Goal: Information Seeking & Learning: Check status

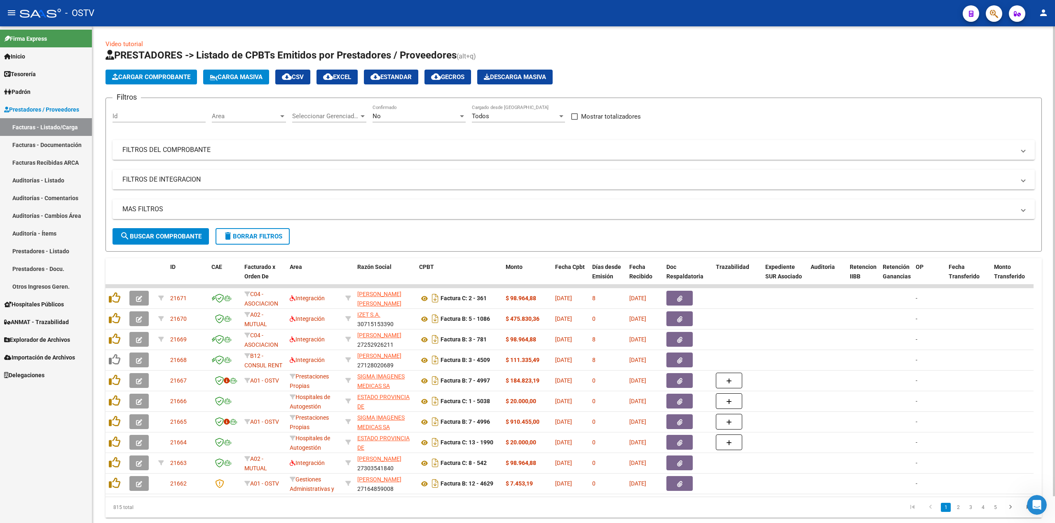
click at [429, 110] on div "No Confirmado" at bounding box center [419, 114] width 93 height 18
click at [407, 76] on span "Todos" at bounding box center [419, 79] width 93 height 19
click at [181, 233] on span "search Buscar Comprobante" at bounding box center [161, 236] width 82 height 7
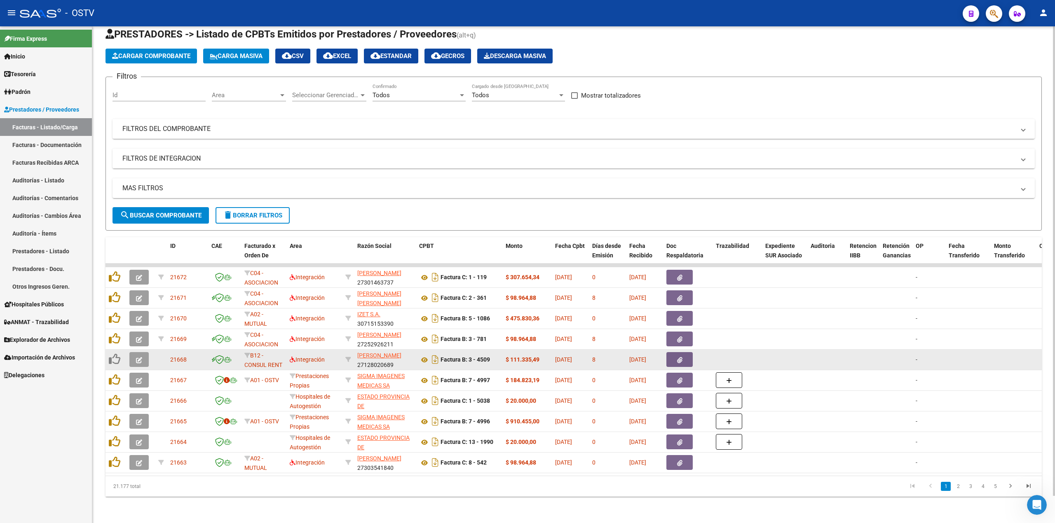
scroll to position [29, 0]
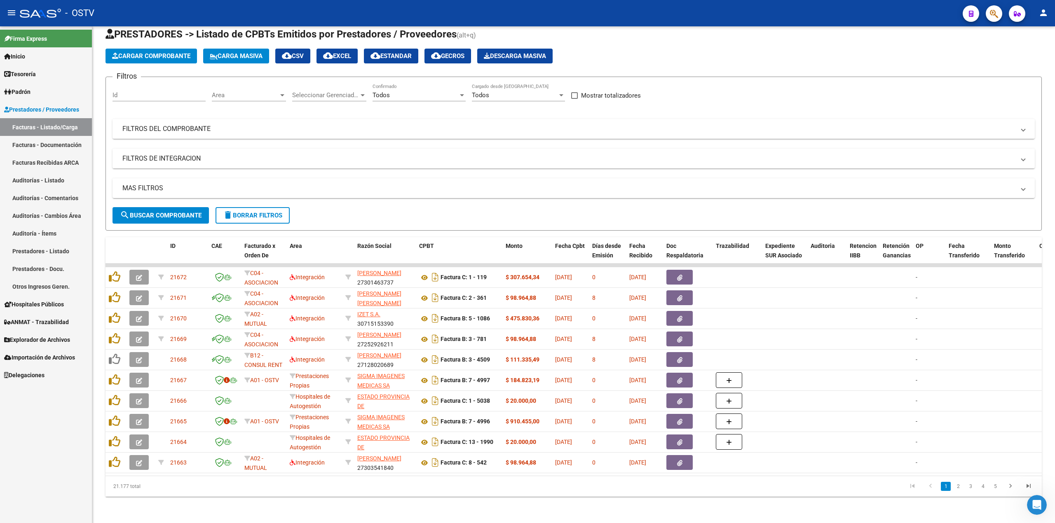
click at [14, 14] on mat-icon "menu" at bounding box center [12, 13] width 10 height 10
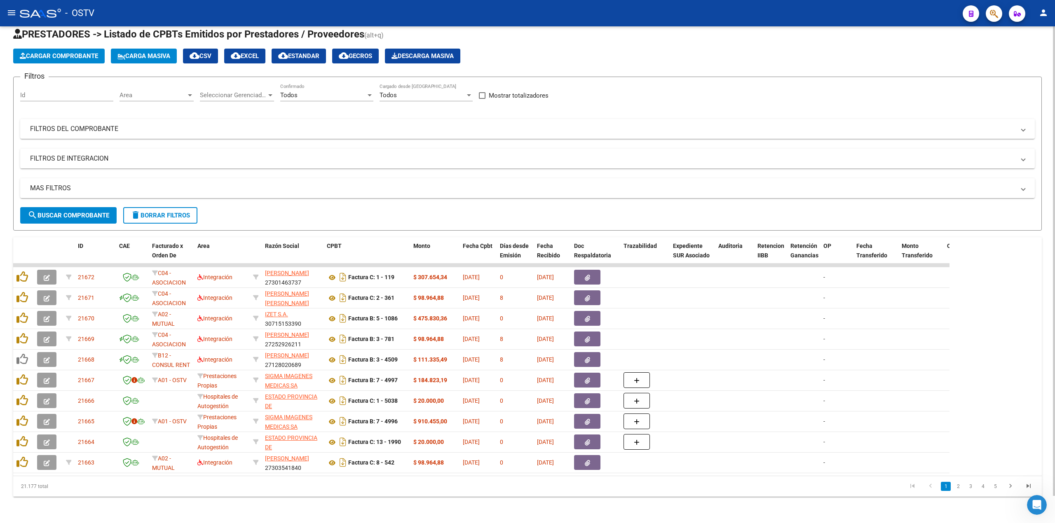
click at [52, 212] on span "search Buscar Comprobante" at bounding box center [69, 215] width 82 height 7
drag, startPoint x: 1054, startPoint y: 0, endPoint x: 87, endPoint y: 210, distance: 989.5
click at [87, 212] on span "search Buscar Comprobante" at bounding box center [69, 215] width 82 height 7
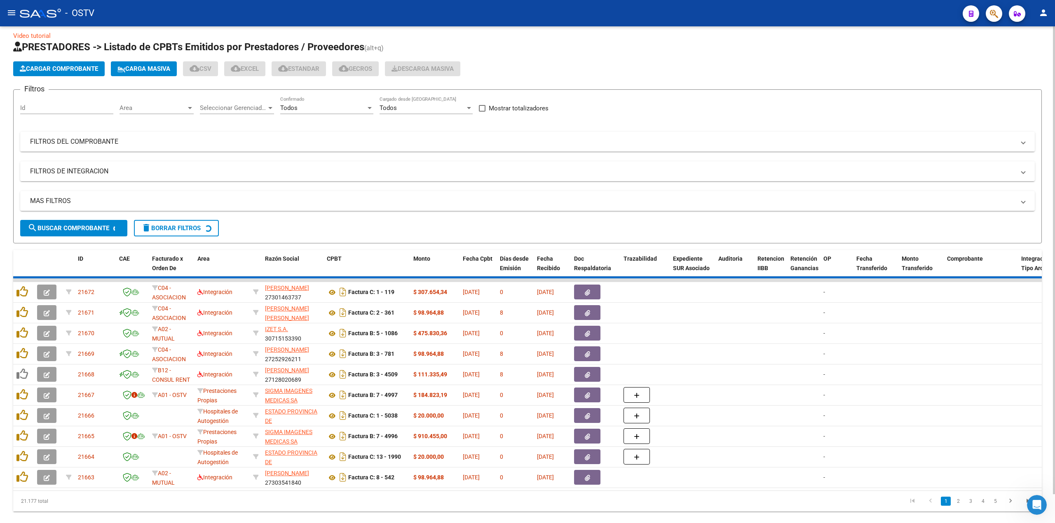
scroll to position [0, 0]
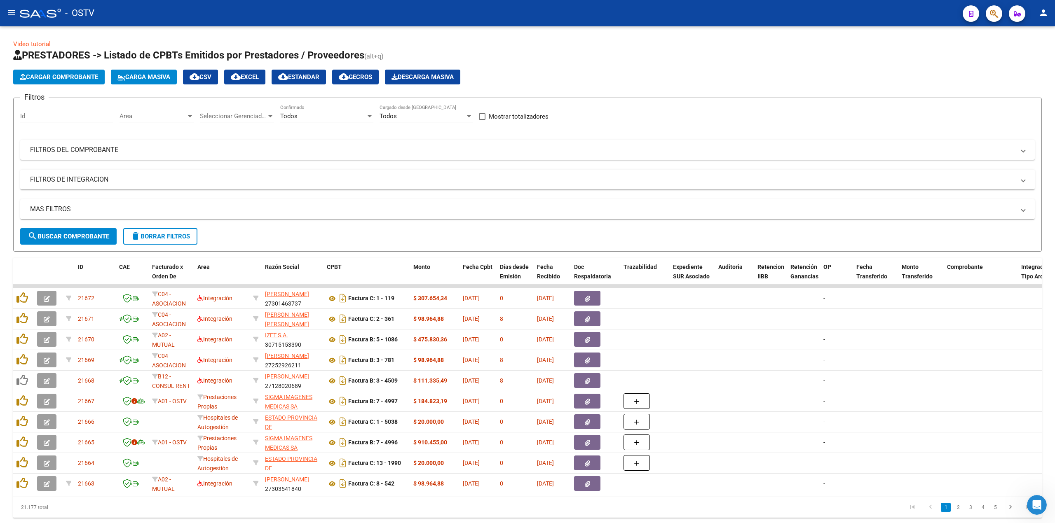
click at [7, 9] on mat-icon "menu" at bounding box center [12, 13] width 10 height 10
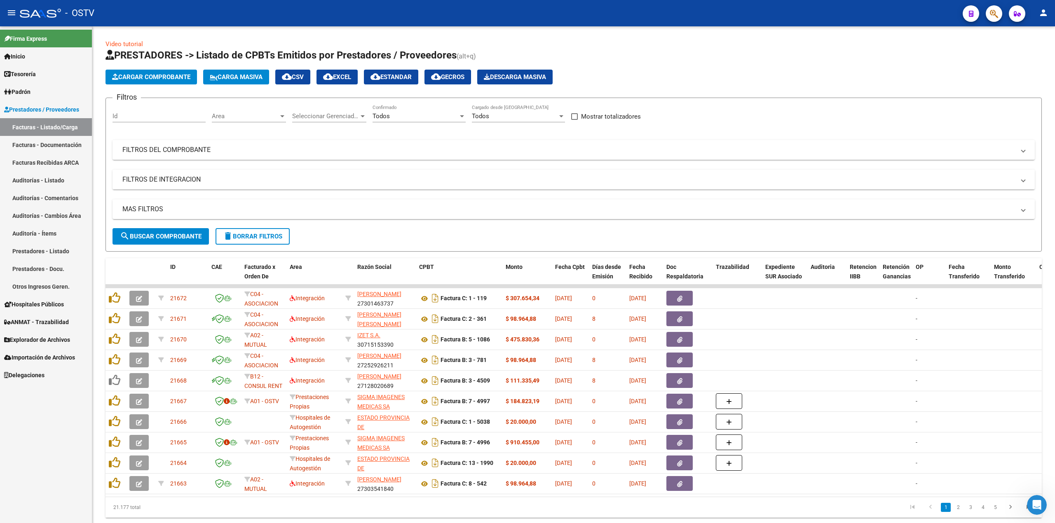
click at [59, 303] on span "Hospitales Públicos" at bounding box center [34, 304] width 60 height 9
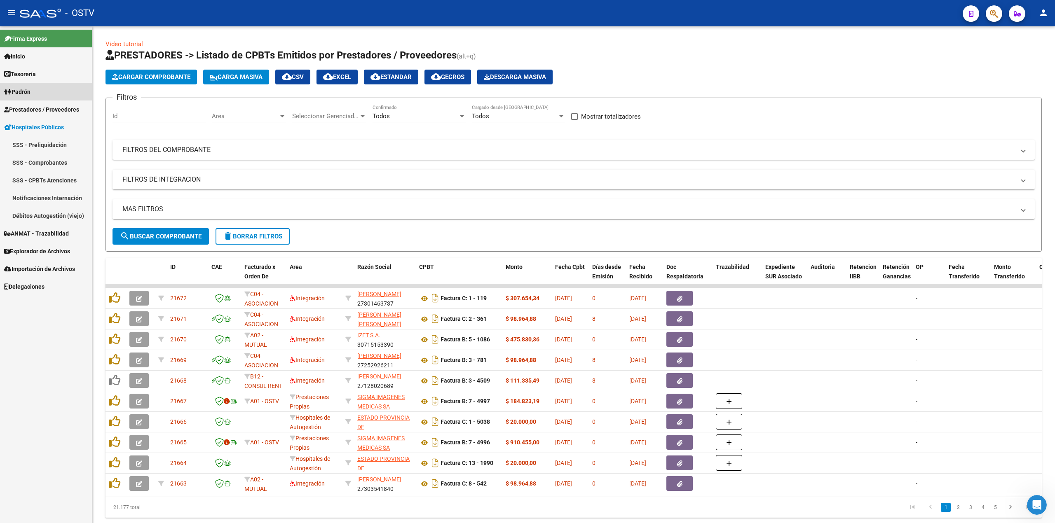
click at [31, 88] on span "Padrón" at bounding box center [17, 91] width 26 height 9
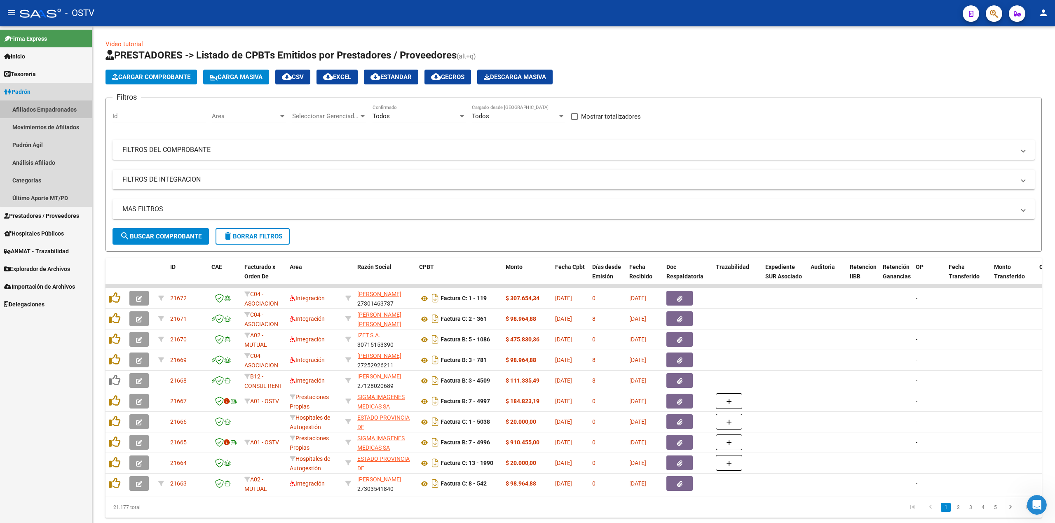
click at [56, 109] on link "Afiliados Empadronados" at bounding box center [46, 110] width 92 height 18
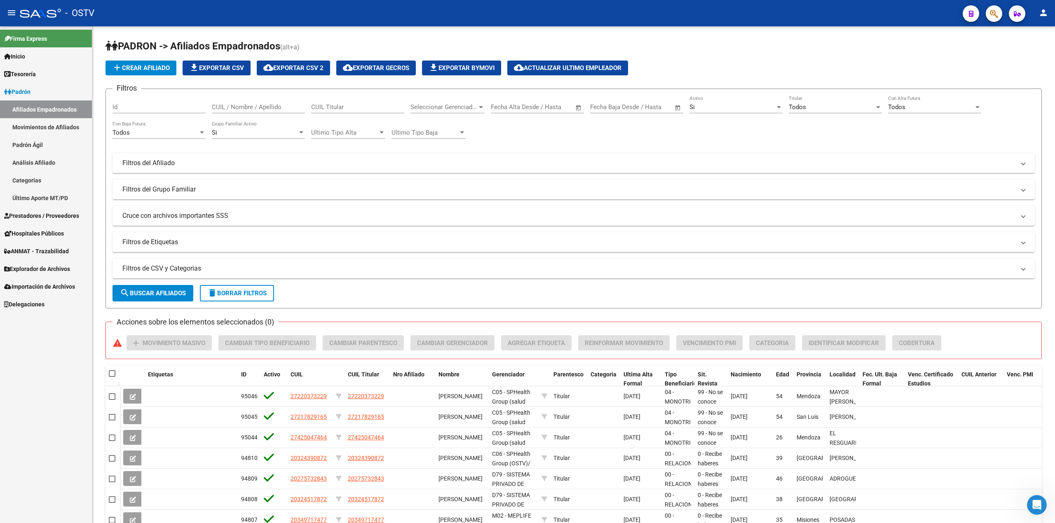
click at [38, 54] on link "Inicio" at bounding box center [46, 56] width 92 height 18
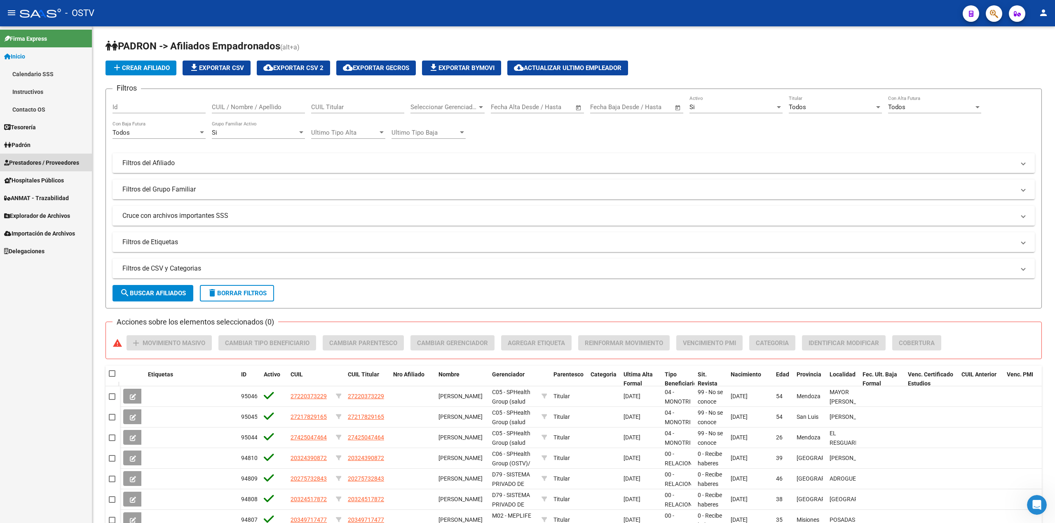
click at [47, 157] on link "Prestadores / Proveedores" at bounding box center [46, 163] width 92 height 18
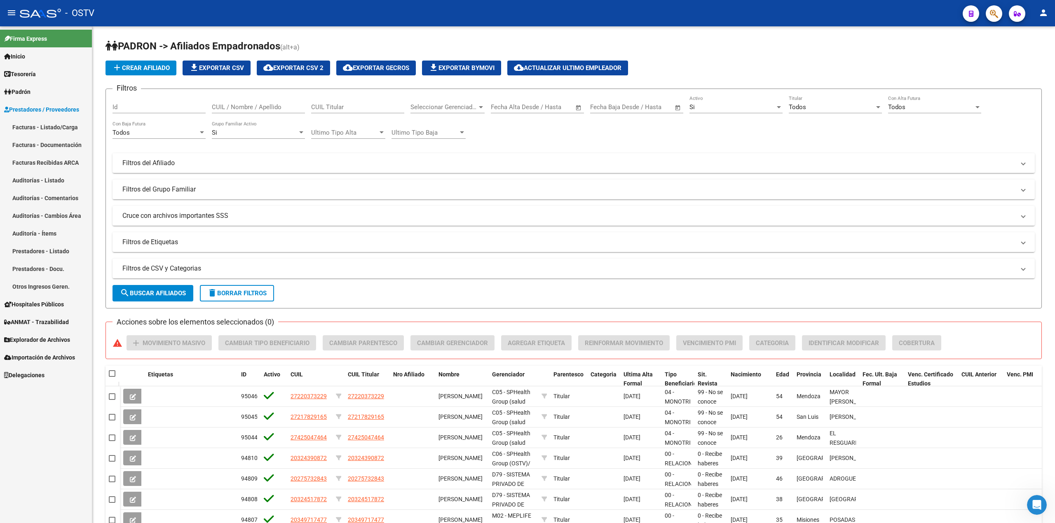
click at [64, 124] on link "Facturas - Listado/Carga" at bounding box center [46, 127] width 92 height 18
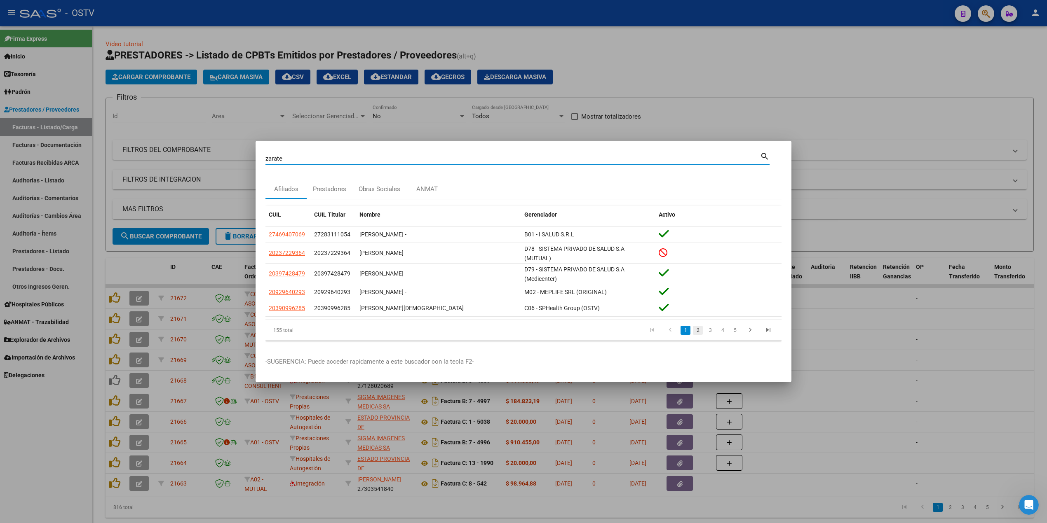
click at [702, 331] on link "2" at bounding box center [698, 330] width 10 height 9
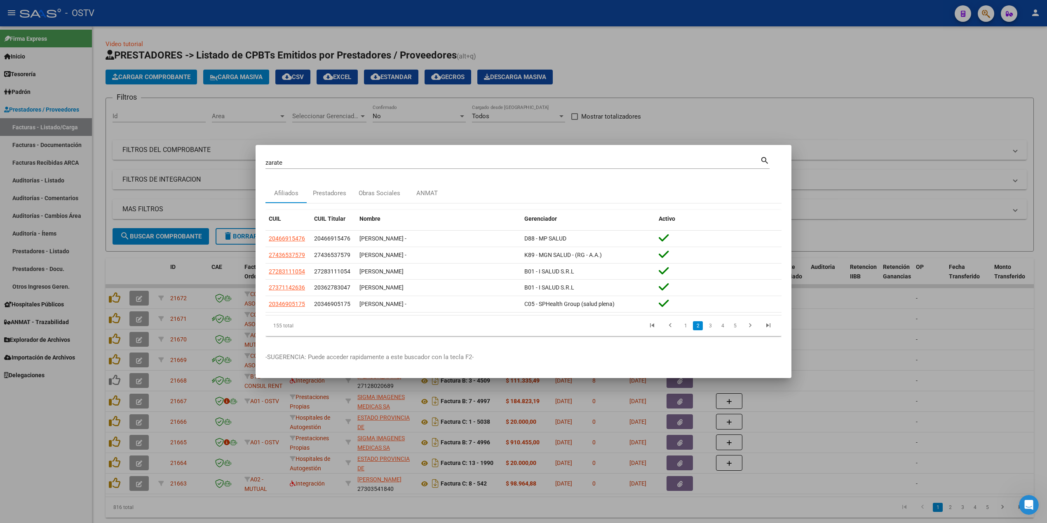
click at [707, 326] on link "3" at bounding box center [710, 325] width 10 height 9
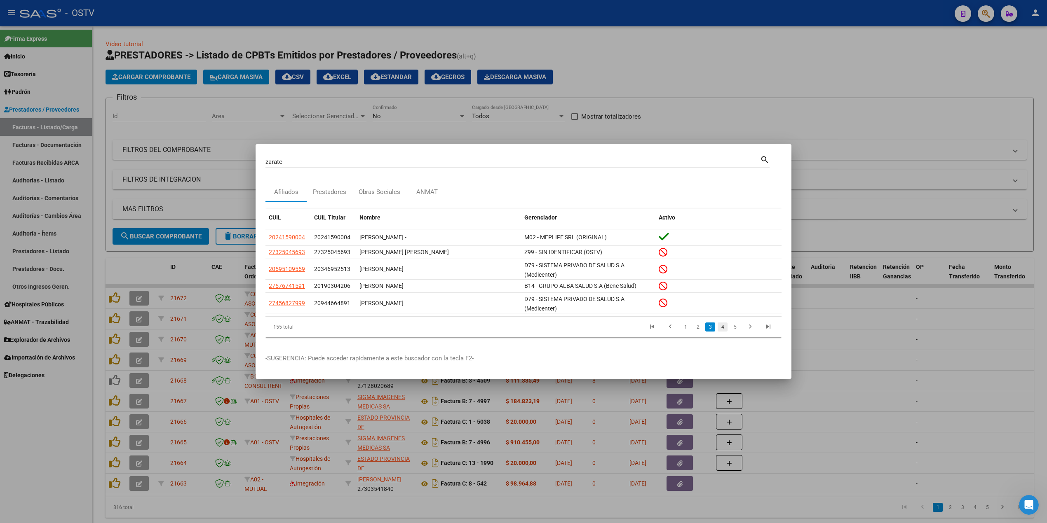
click at [721, 327] on link "4" at bounding box center [723, 327] width 10 height 9
click at [725, 329] on link "5" at bounding box center [723, 326] width 10 height 9
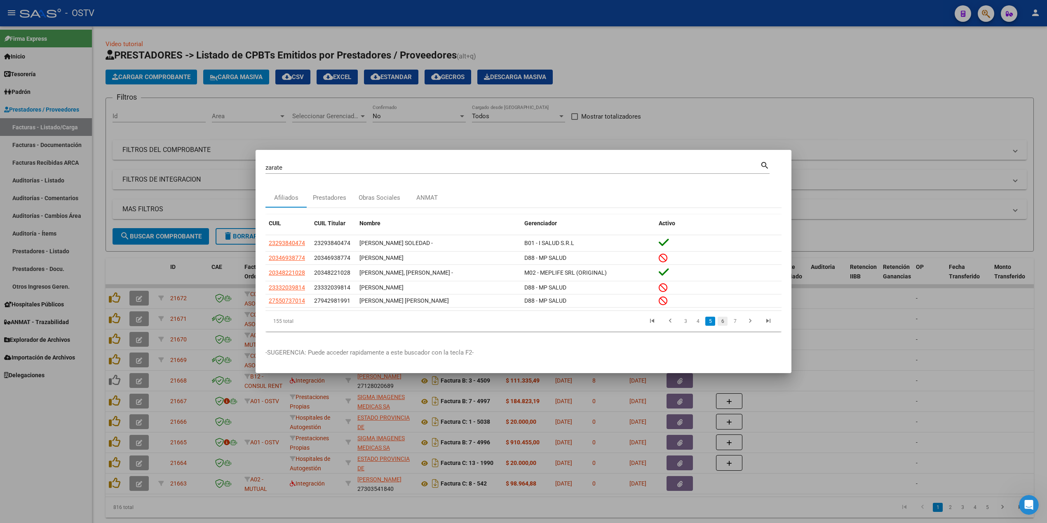
click at [723, 321] on link "6" at bounding box center [723, 321] width 10 height 9
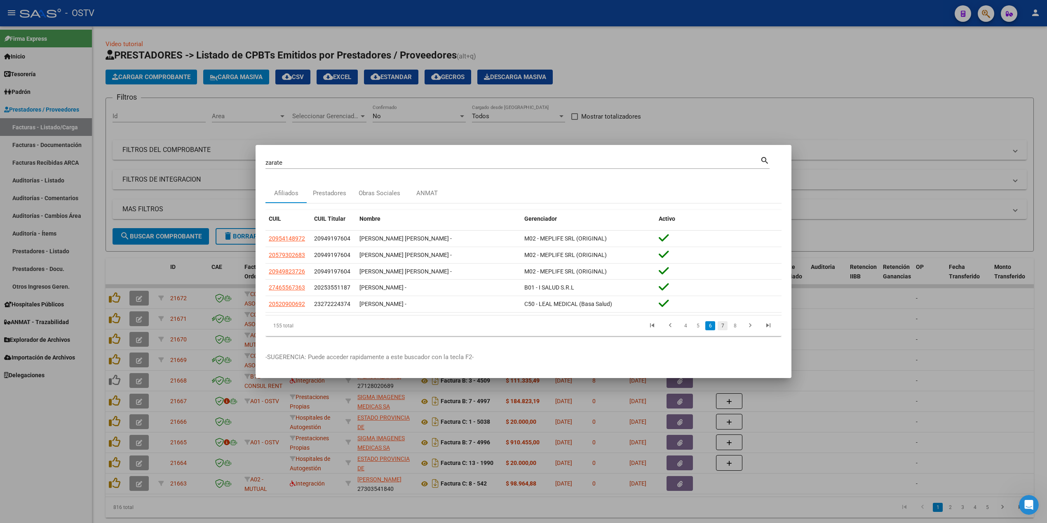
click at [723, 325] on link "7" at bounding box center [723, 325] width 10 height 9
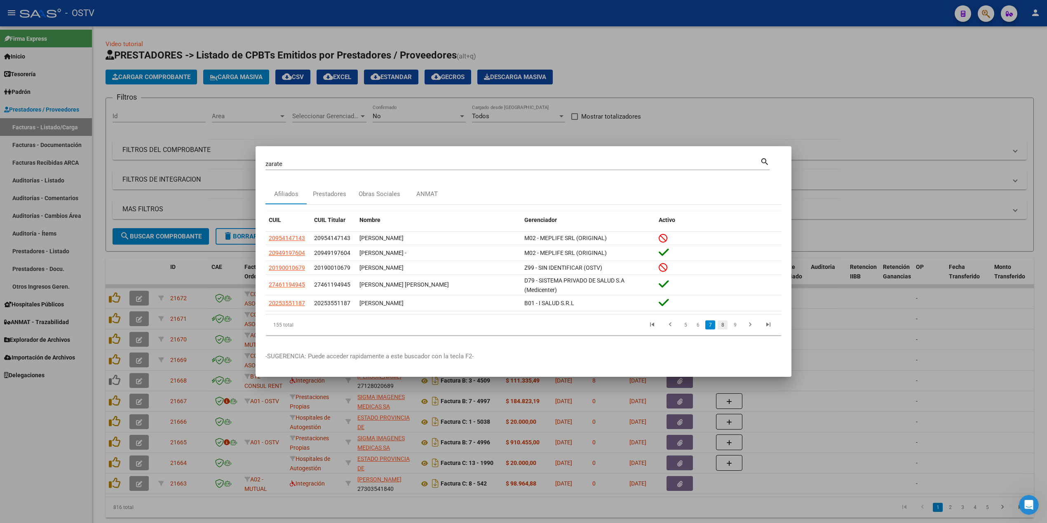
click at [724, 324] on link "8" at bounding box center [723, 325] width 10 height 9
click at [724, 326] on link "9" at bounding box center [722, 324] width 10 height 9
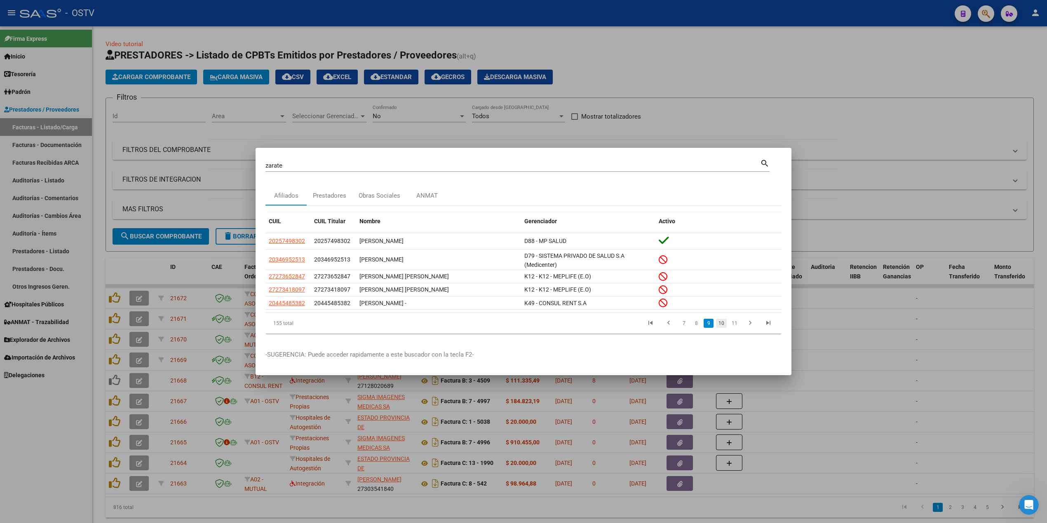
click at [723, 327] on link "10" at bounding box center [721, 323] width 11 height 9
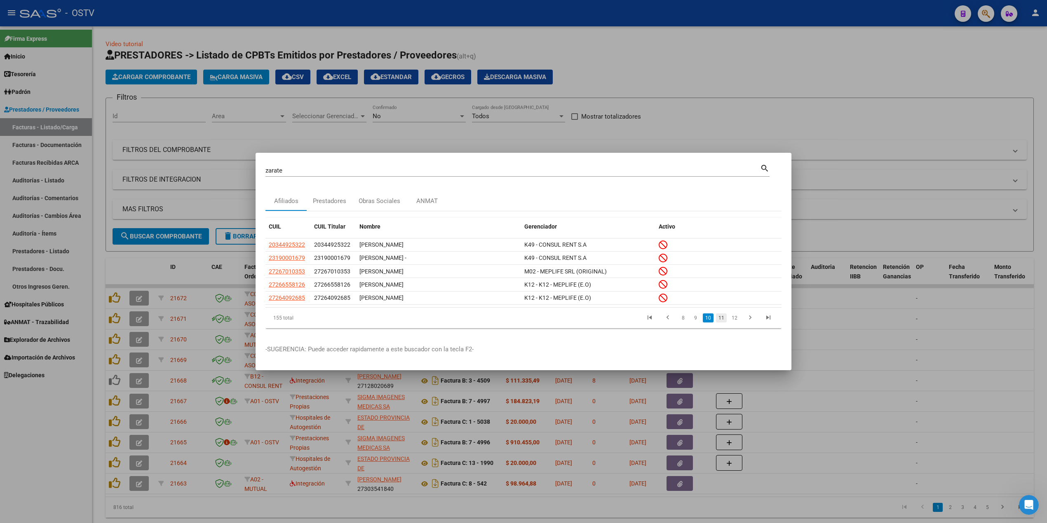
click at [724, 320] on link "11" at bounding box center [721, 318] width 11 height 9
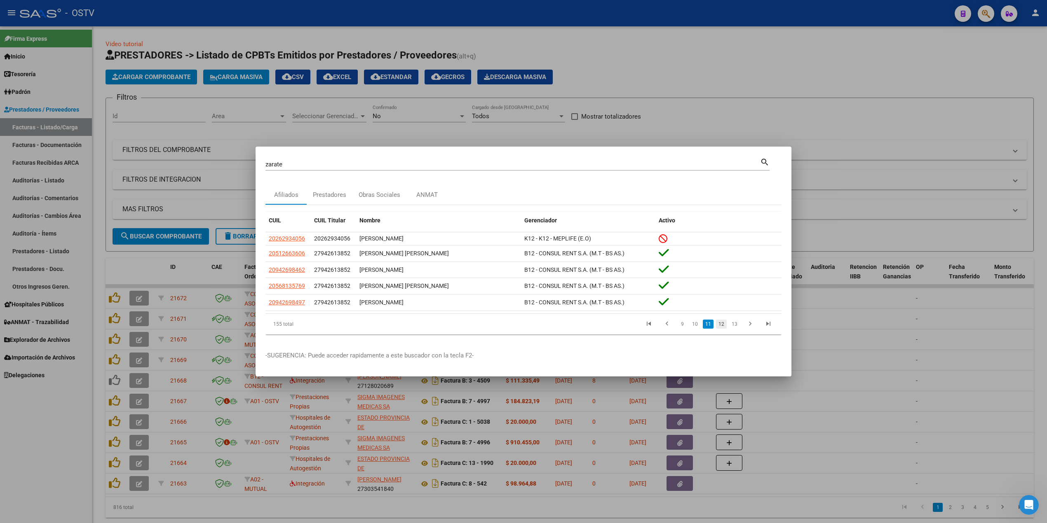
click at [723, 322] on link "12" at bounding box center [721, 324] width 11 height 9
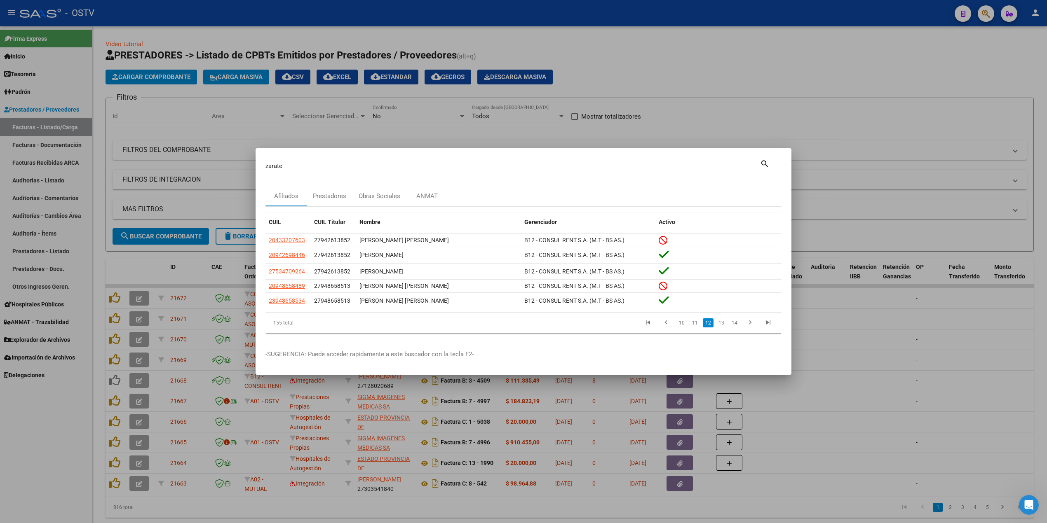
click at [720, 324] on link "13" at bounding box center [721, 323] width 11 height 9
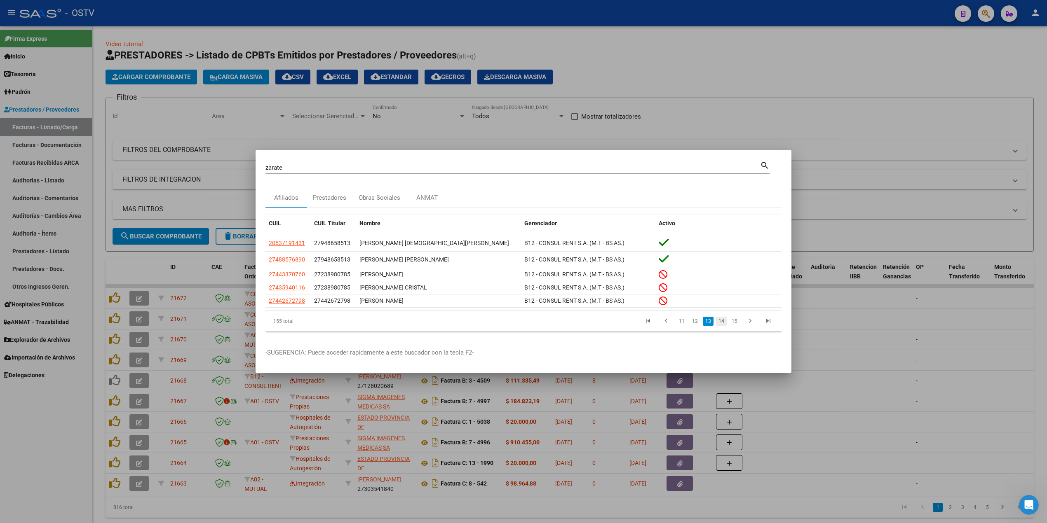
click at [726, 325] on link "14" at bounding box center [721, 321] width 11 height 9
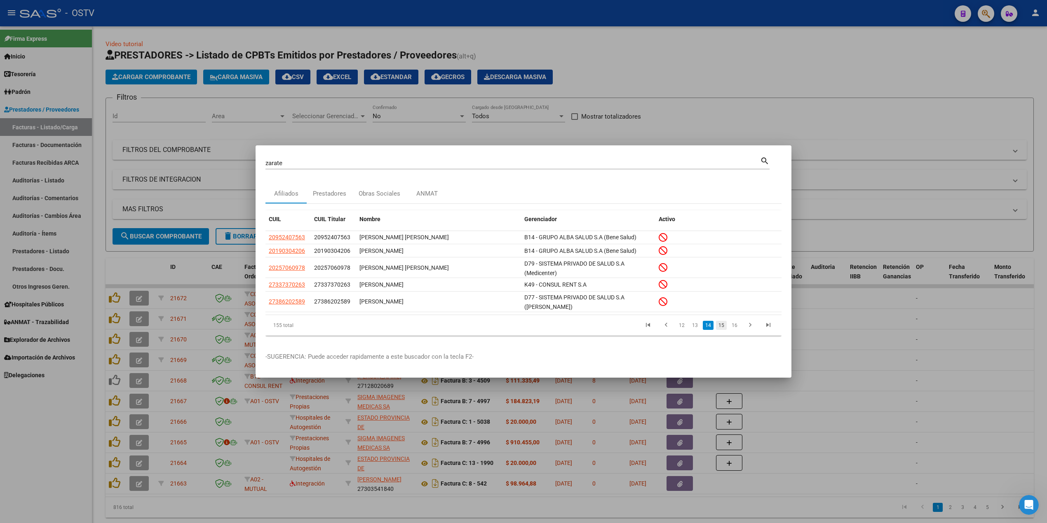
click at [723, 325] on link "15" at bounding box center [721, 325] width 11 height 9
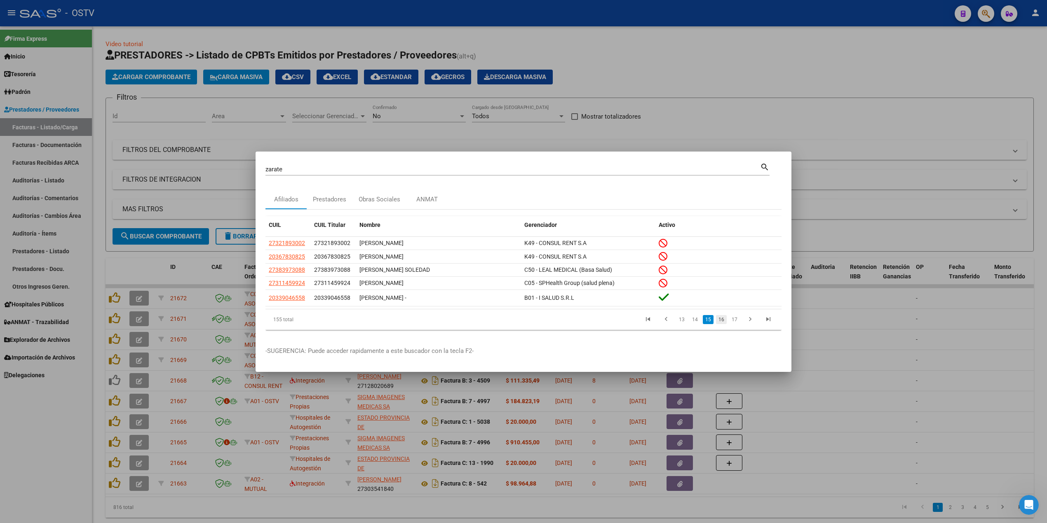
click at [723, 321] on link "16" at bounding box center [721, 319] width 11 height 9
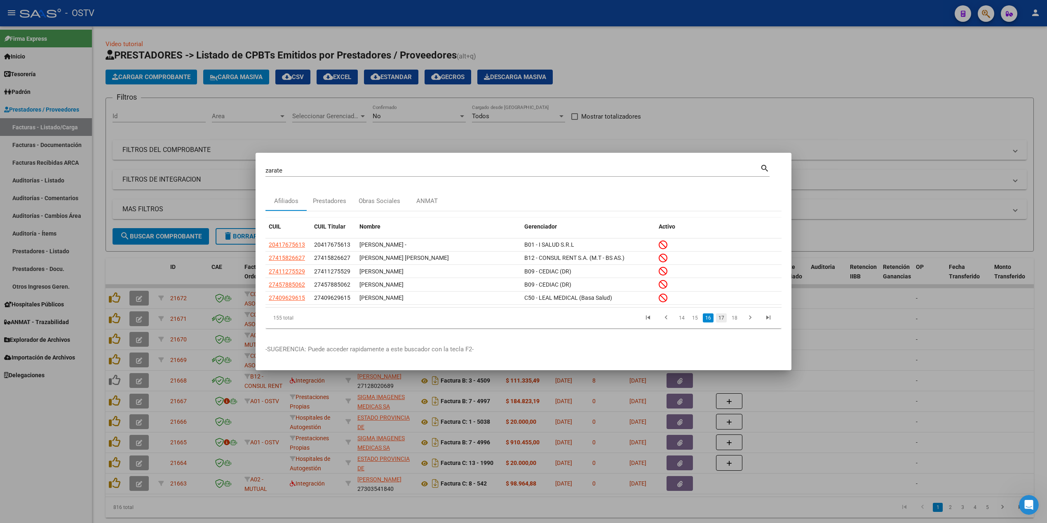
click at [725, 323] on link "17" at bounding box center [721, 318] width 11 height 9
click at [725, 319] on link "18" at bounding box center [721, 318] width 11 height 9
click at [725, 319] on link "19" at bounding box center [721, 318] width 11 height 9
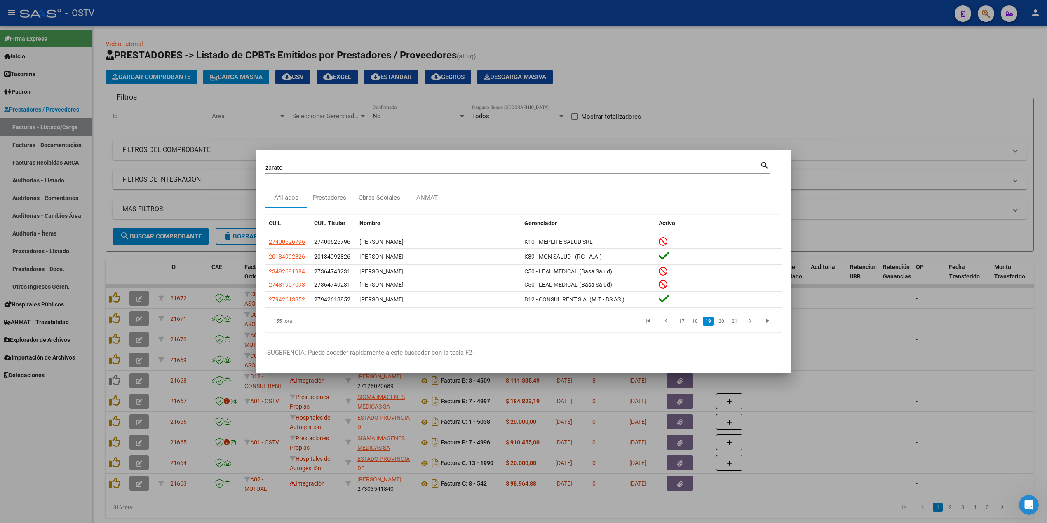
click at [702, 319] on li "19" at bounding box center [708, 321] width 13 height 14
click at [700, 320] on link "18" at bounding box center [695, 321] width 11 height 9
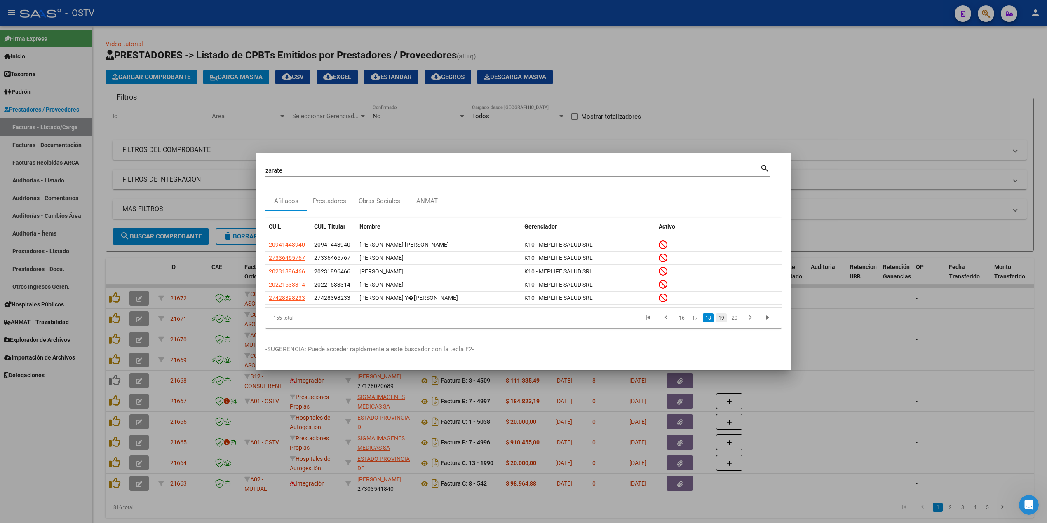
click at [720, 320] on link "19" at bounding box center [721, 318] width 11 height 9
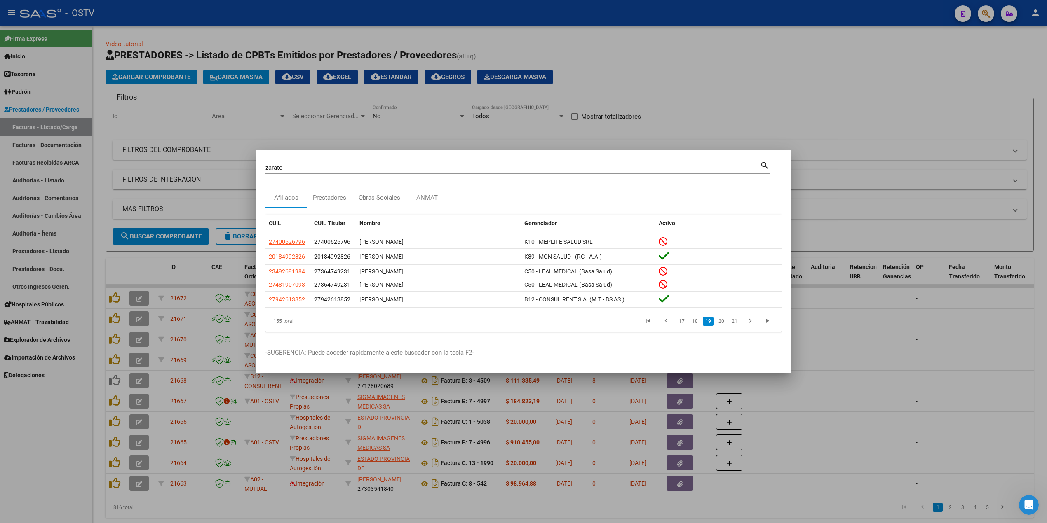
click at [467, 166] on input "zarate" at bounding box center [512, 167] width 495 height 7
type input "[PERSON_NAME]"
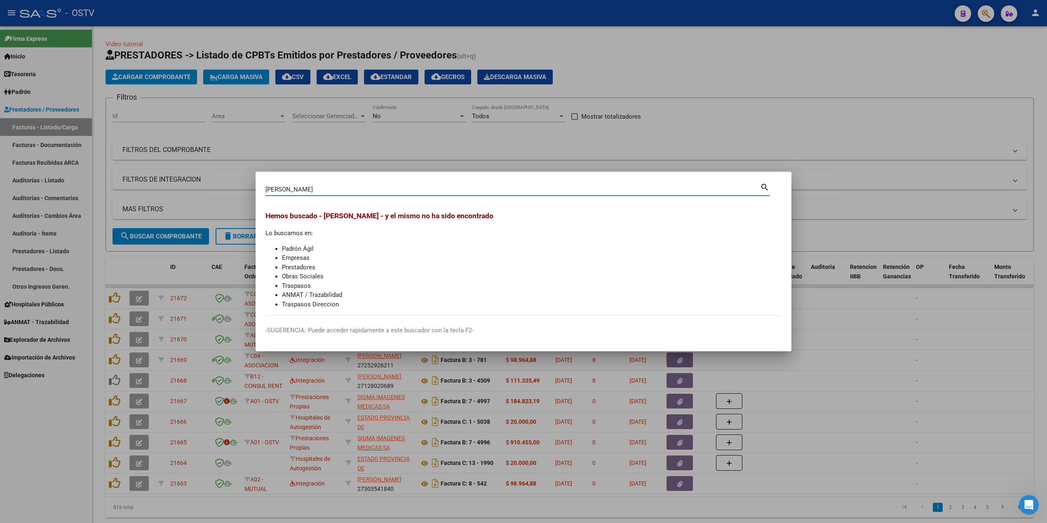
drag, startPoint x: 304, startPoint y: 190, endPoint x: 90, endPoint y: 190, distance: 214.3
click at [90, 190] on div "[PERSON_NAME] (apellido, dni, cuil, nro traspaso, cuit, obra social) search [PE…" at bounding box center [523, 261] width 1047 height 523
click at [899, 56] on div at bounding box center [523, 261] width 1047 height 523
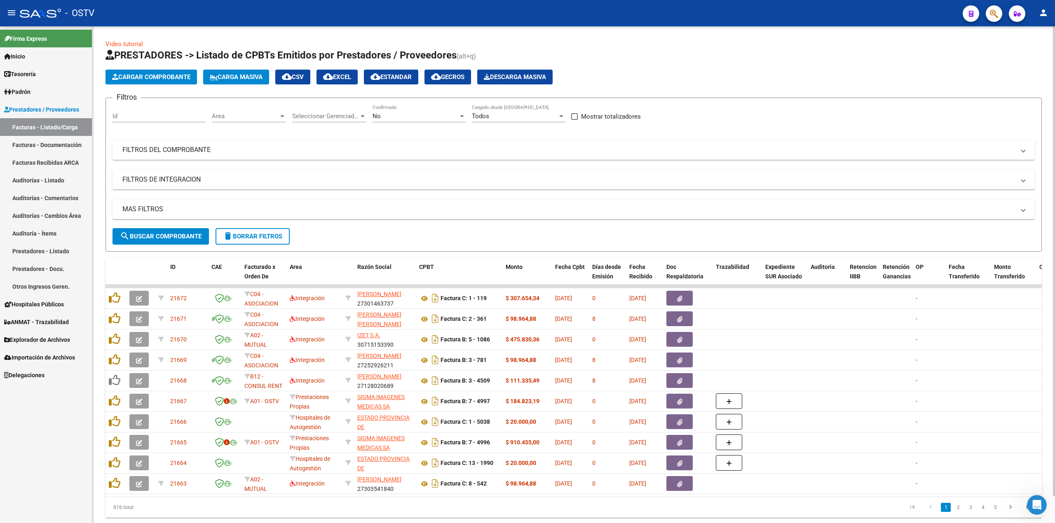
click at [399, 124] on div "No Confirmado" at bounding box center [419, 118] width 93 height 26
click at [401, 114] on div "No" at bounding box center [416, 116] width 86 height 7
click at [390, 78] on span "Todos" at bounding box center [419, 79] width 93 height 19
click at [166, 247] on form "Filtros Id Area Area Seleccionar Gerenciador Seleccionar Gerenciador Todos Conf…" at bounding box center [574, 175] width 936 height 154
click at [172, 236] on span "search Buscar Comprobante" at bounding box center [161, 236] width 82 height 7
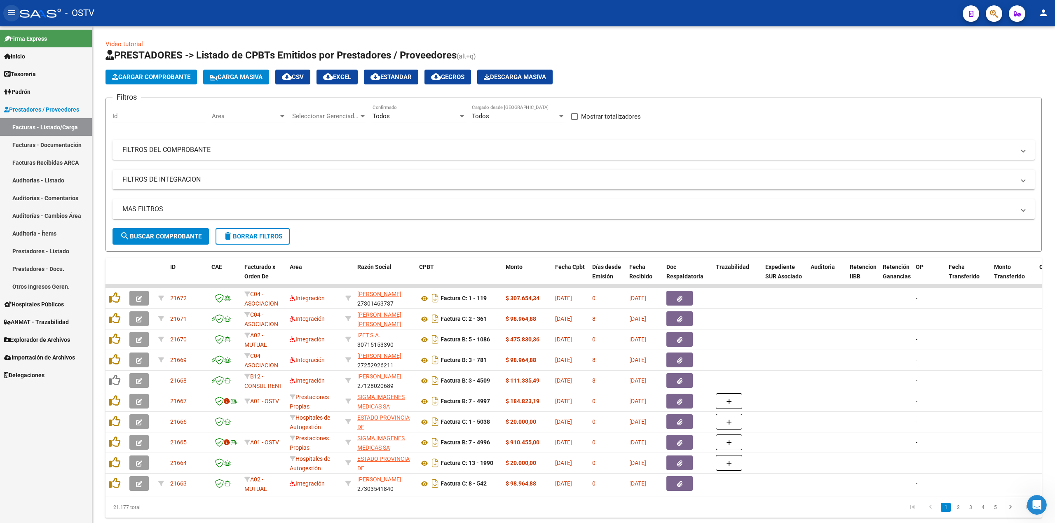
click at [5, 13] on button "menu" at bounding box center [11, 13] width 16 height 16
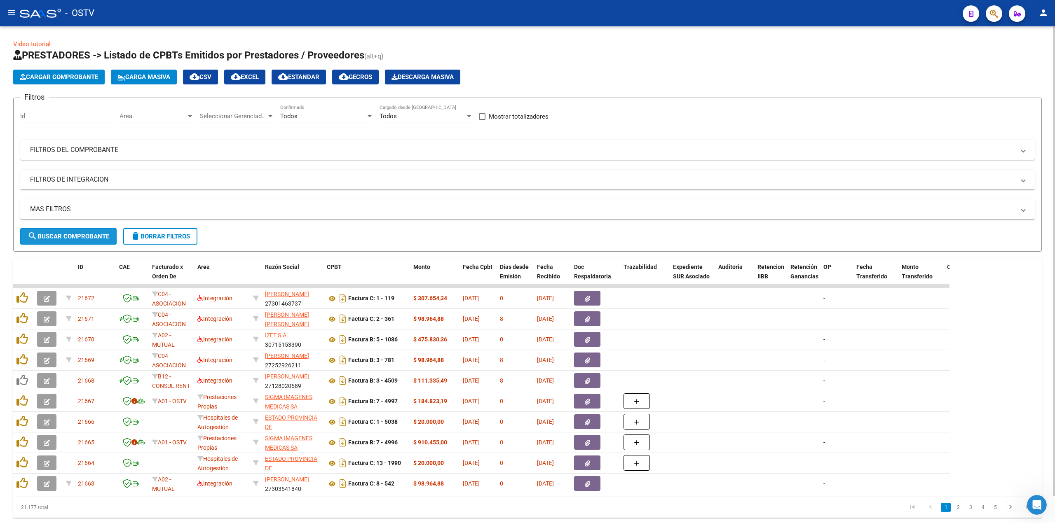
click at [93, 235] on span "search Buscar Comprobante" at bounding box center [69, 236] width 82 height 7
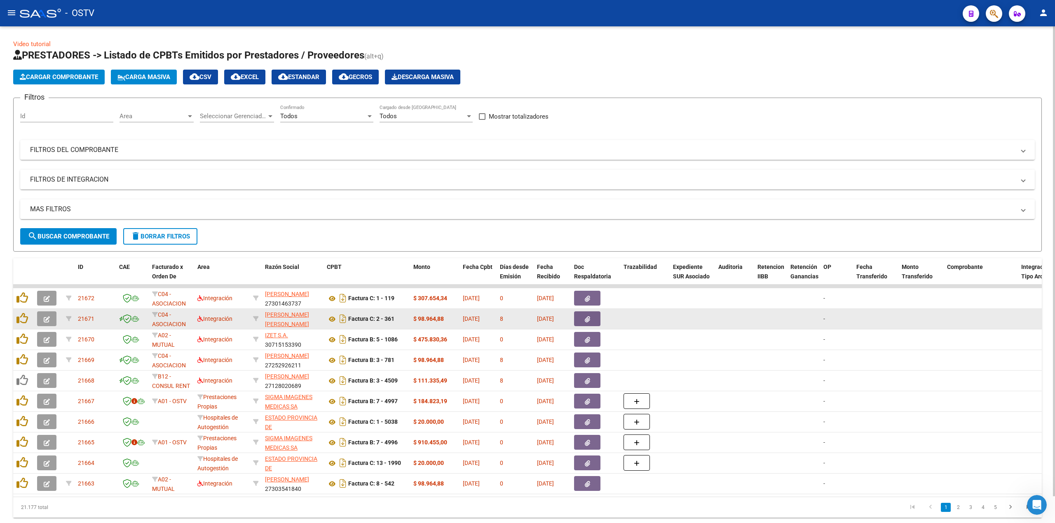
drag, startPoint x: 821, startPoint y: 352, endPoint x: 734, endPoint y: 325, distance: 90.6
click at [734, 325] on datatable-scroller "21672 C04 - ASOCIACION SANATORIAL SUR (GBA SUR) Integración [PERSON_NAME] SOLED…" at bounding box center [527, 390] width 1029 height 210
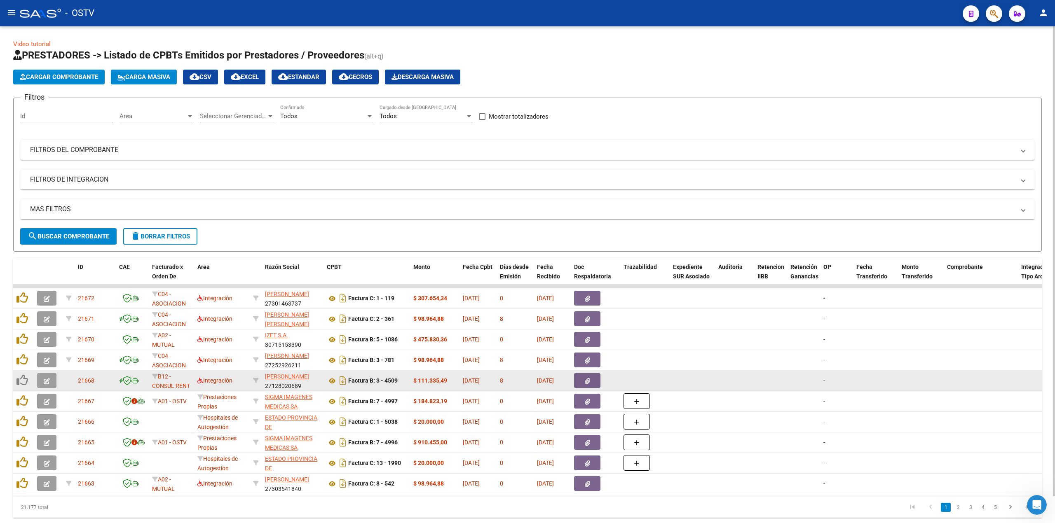
click at [731, 375] on datatable-body-cell at bounding box center [734, 381] width 39 height 20
